Goal: Find specific page/section: Find specific page/section

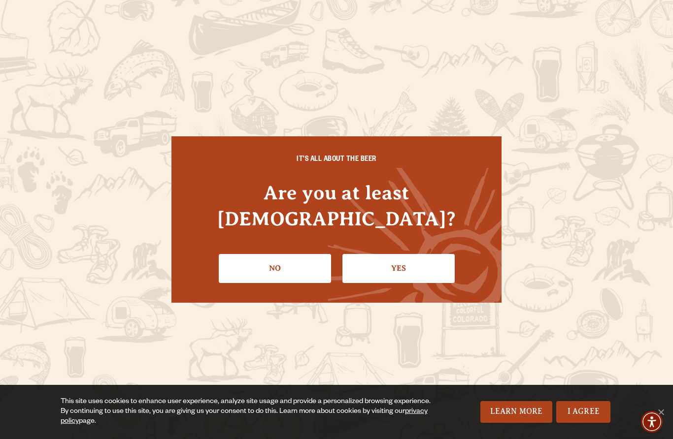
click at [405, 254] on link "Yes" at bounding box center [398, 268] width 112 height 29
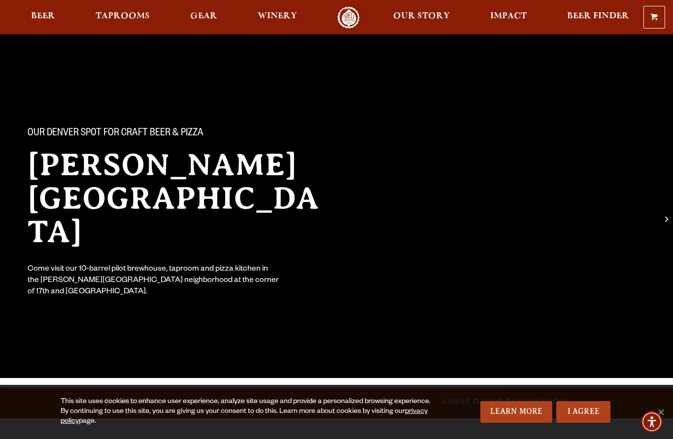
click at [128, 16] on span "Taprooms" at bounding box center [123, 16] width 54 height 8
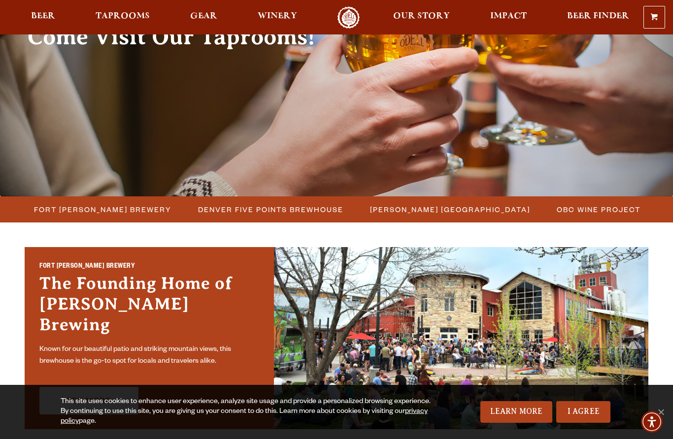
scroll to position [127, 0]
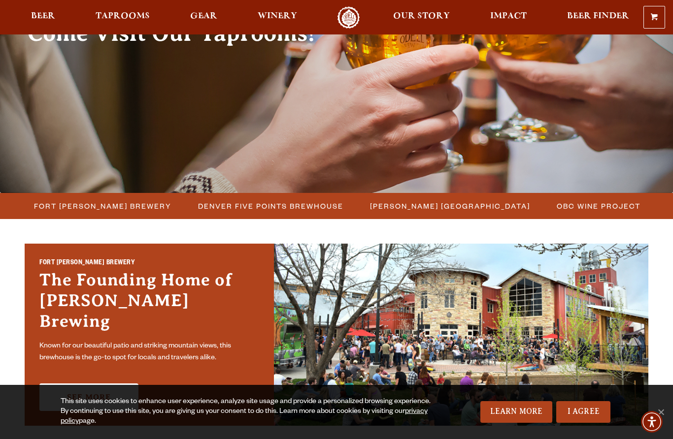
click at [596, 423] on link "I Agree" at bounding box center [583, 412] width 54 height 22
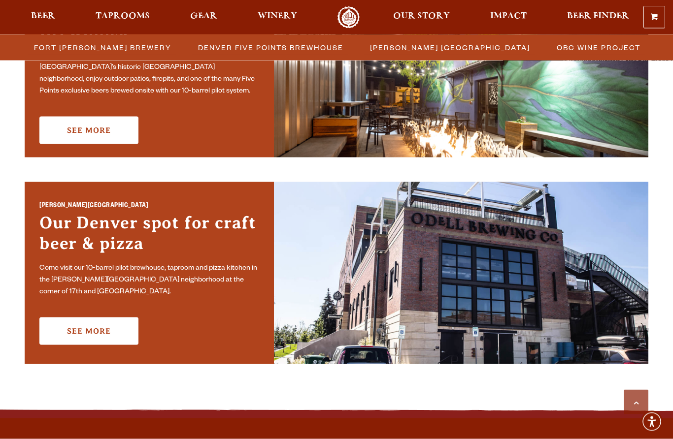
scroll to position [603, 0]
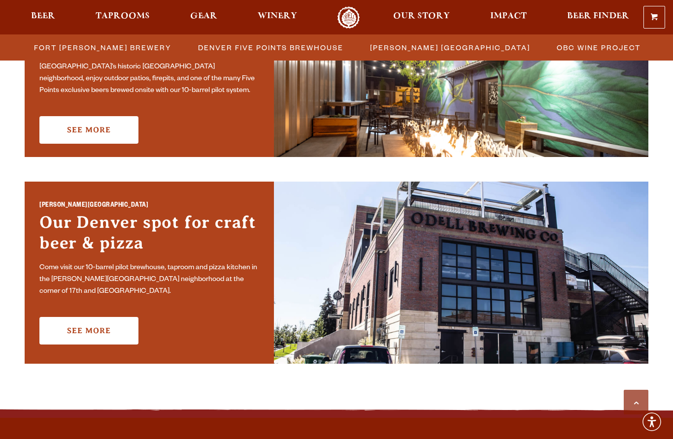
click at [101, 322] on link "See More" at bounding box center [88, 331] width 99 height 28
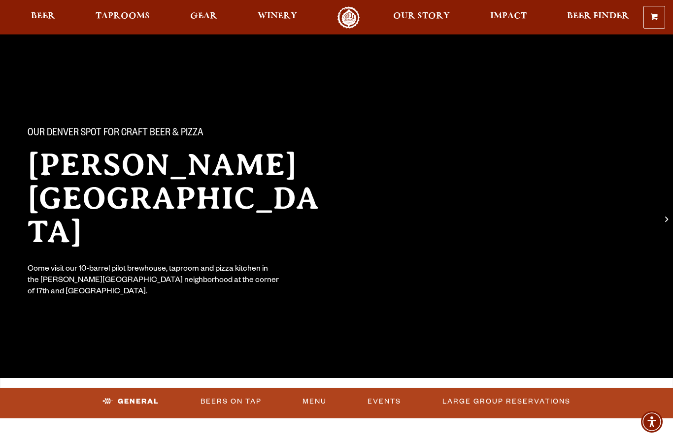
click at [318, 402] on link "Menu" at bounding box center [314, 402] width 32 height 23
